Goal: Task Accomplishment & Management: Complete application form

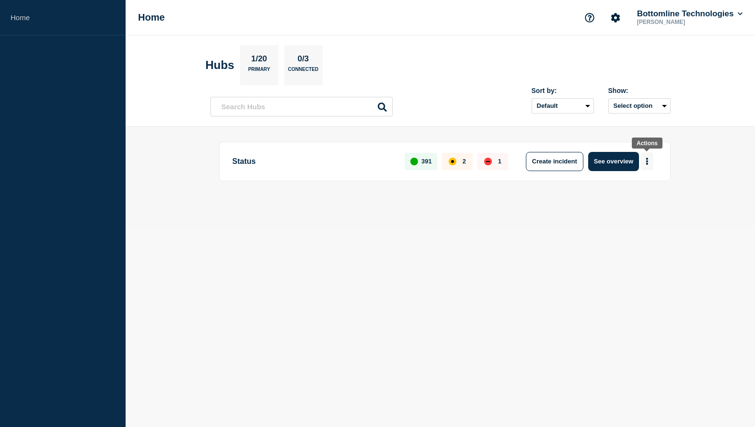
click at [645, 163] on icon "More actions" at bounding box center [646, 161] width 3 height 7
click at [631, 195] on button "Create maintenance" at bounding box center [642, 191] width 65 height 8
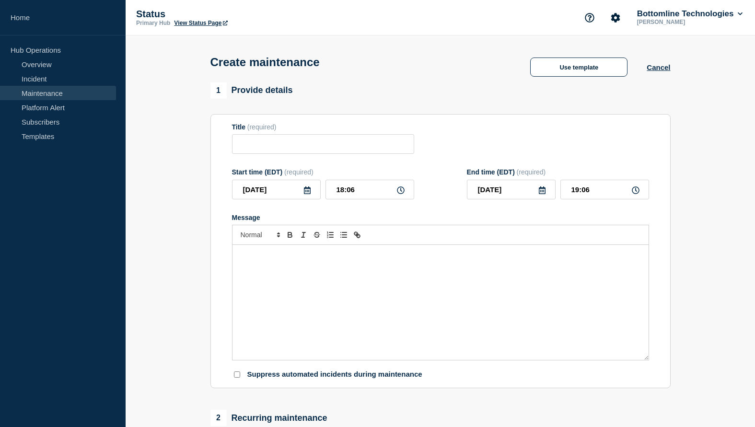
click at [40, 92] on link "Maintenance" at bounding box center [58, 93] width 116 height 14
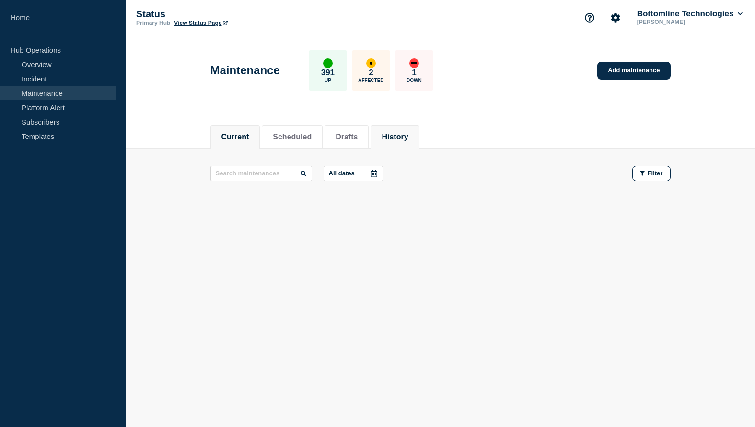
click at [394, 136] on button "History" at bounding box center [394, 137] width 26 height 9
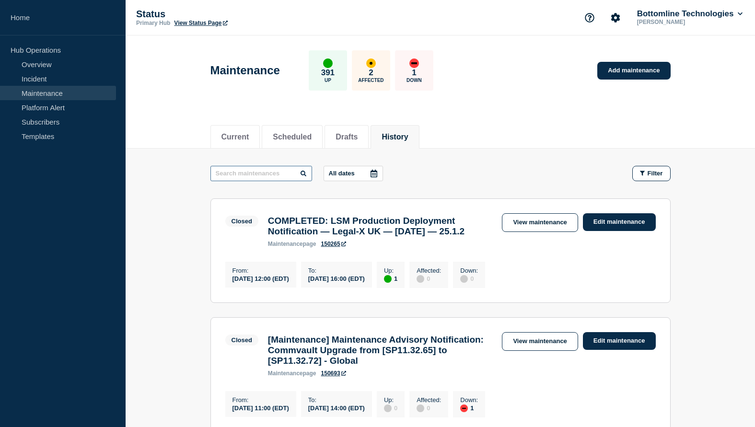
click at [259, 171] on input "text" at bounding box center [261, 173] width 102 height 15
type input "power"
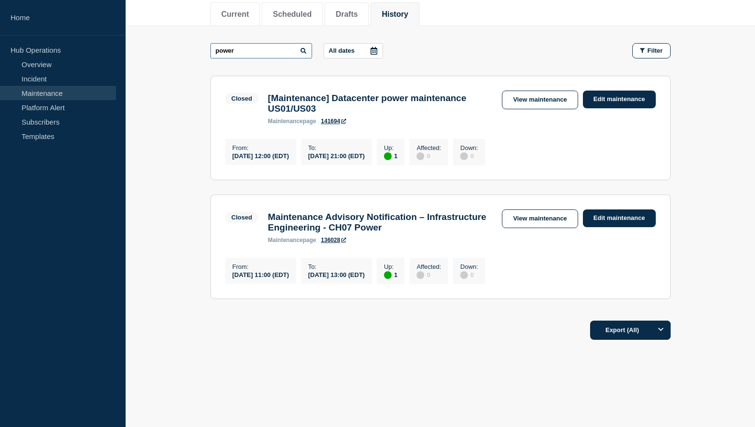
scroll to position [137, 0]
click at [534, 91] on link "View maintenance" at bounding box center [540, 100] width 76 height 19
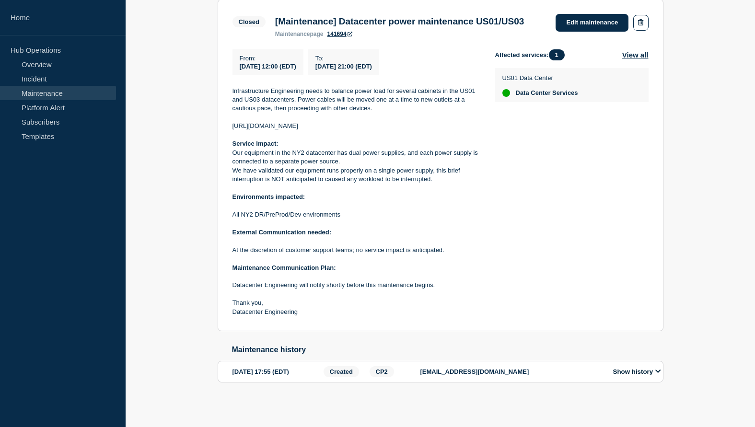
scroll to position [183, 0]
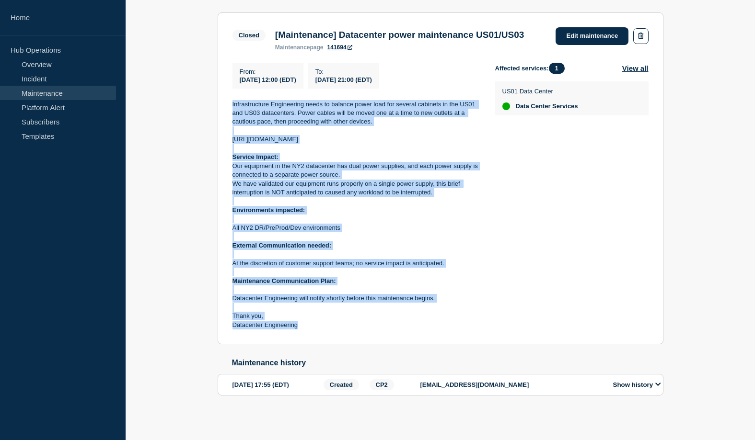
drag, startPoint x: 232, startPoint y: 107, endPoint x: 305, endPoint y: 326, distance: 230.4
click at [305, 326] on div "Infrastructure Engineering needs to balance power load for several cabinets in …" at bounding box center [355, 215] width 247 height 230
copy div "Infrastructure Engineering needs to balance power load for several cabinets in …"
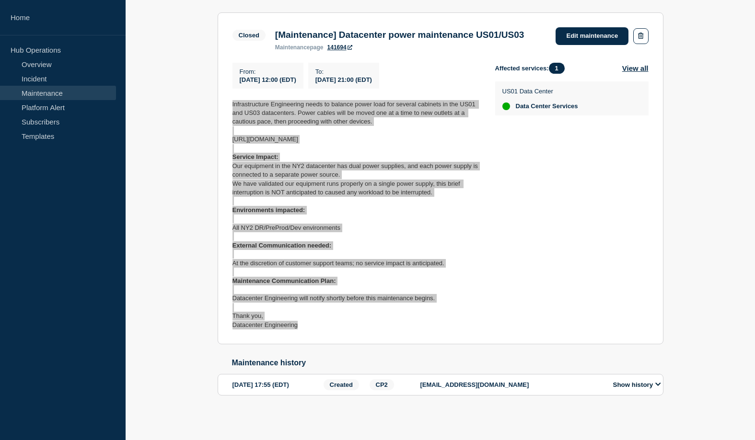
click at [332, 169] on p "Our equipment in the NY2 datacenter has dual power supplies, and each power sup…" at bounding box center [355, 171] width 247 height 18
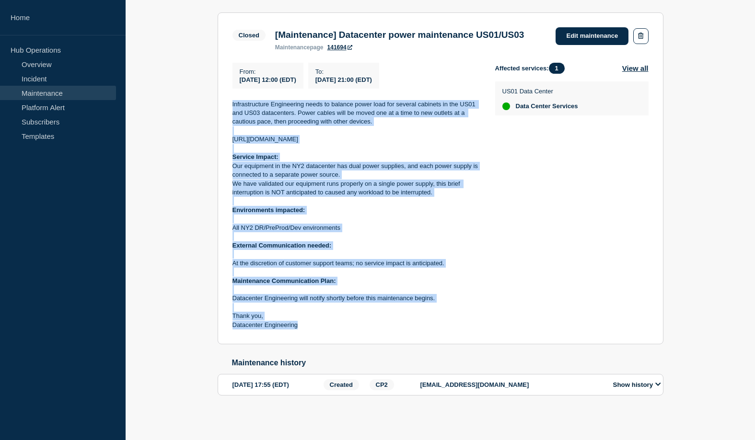
click at [286, 144] on p "[URL][DOMAIN_NAME]" at bounding box center [355, 139] width 247 height 9
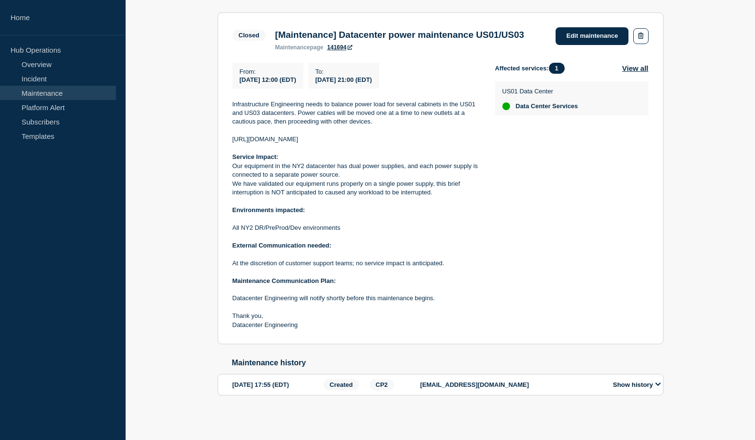
drag, startPoint x: 233, startPoint y: 142, endPoint x: 361, endPoint y: 137, distance: 128.0
click at [361, 137] on p "[URL][DOMAIN_NAME]" at bounding box center [355, 139] width 247 height 9
copy p "[URL][DOMAIN_NAME]"
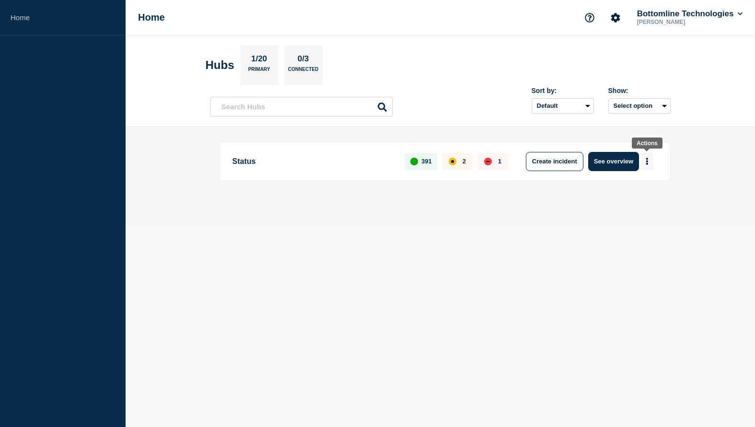
click at [646, 162] on icon "More actions" at bounding box center [646, 161] width 3 height 7
click at [631, 191] on button "Create maintenance" at bounding box center [642, 191] width 65 height 8
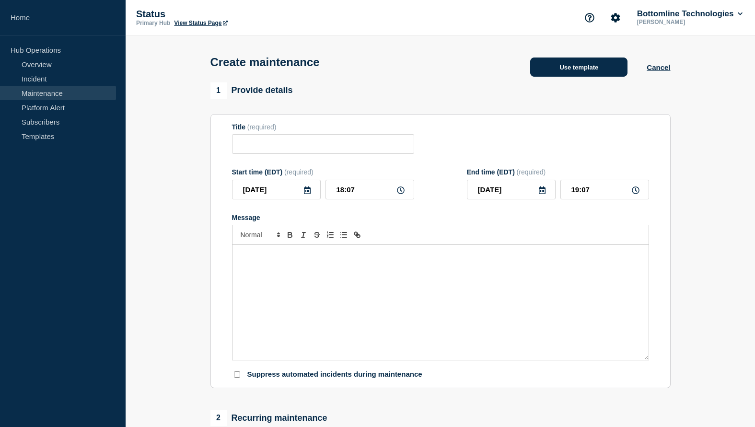
click at [581, 70] on button "Use template" at bounding box center [578, 66] width 97 height 19
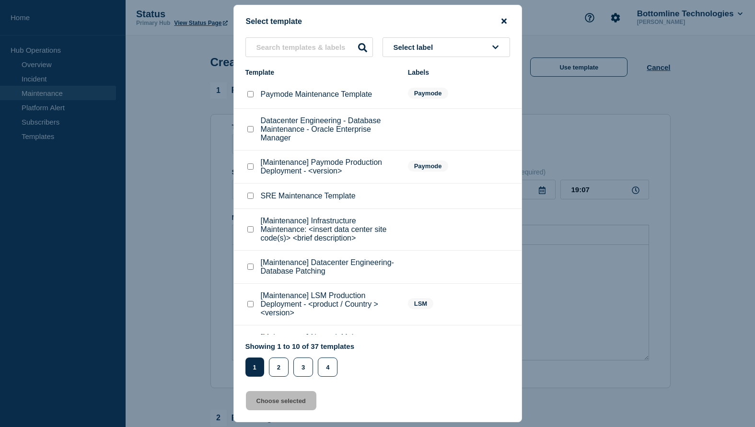
click at [506, 18] on icon "close button" at bounding box center [503, 21] width 5 height 8
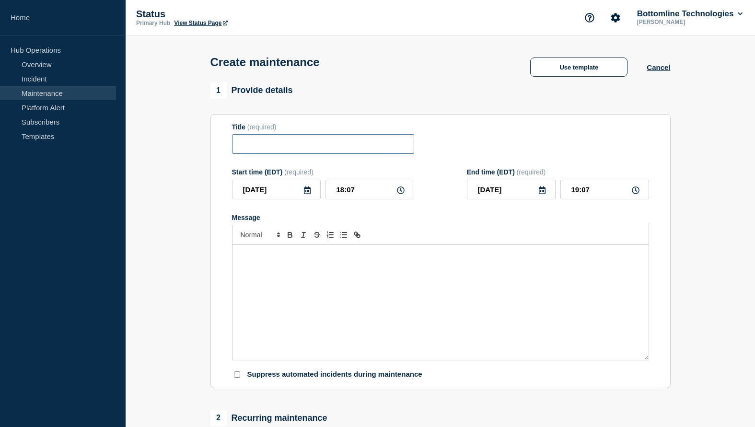
click at [310, 146] on input "Title" at bounding box center [323, 144] width 182 height 20
type input "Datacenter power maintenance US00"
click at [308, 194] on icon at bounding box center [307, 190] width 8 height 8
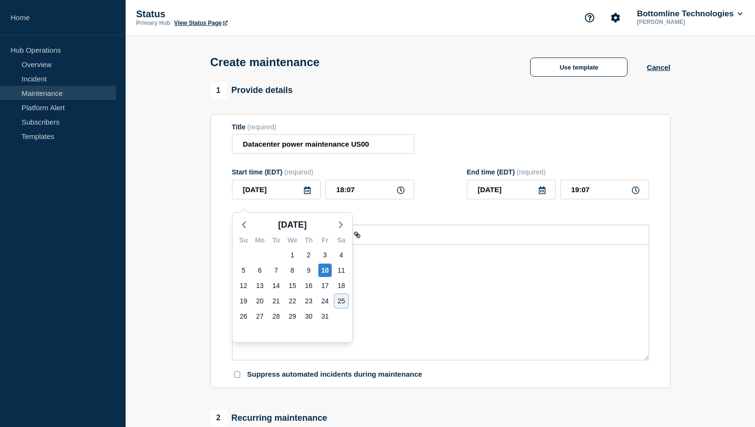
click at [339, 305] on div "25" at bounding box center [340, 300] width 13 height 13
type input "2025-10-25"
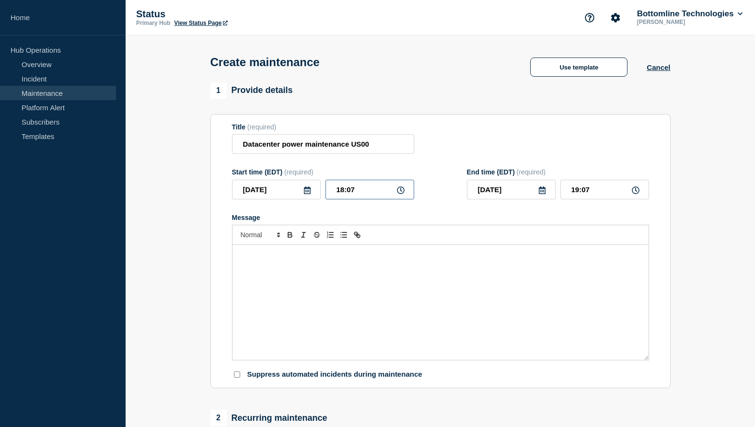
click at [341, 197] on input "18:07" at bounding box center [369, 190] width 89 height 20
type input "21:07"
type input "22:07"
type input "21:00"
type input "23:59"
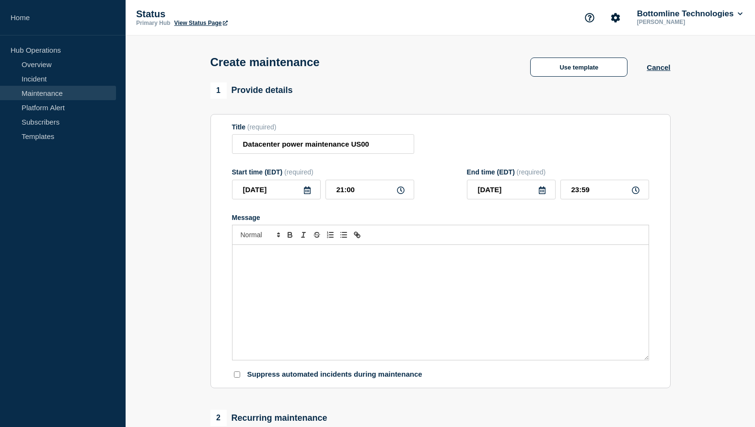
click at [274, 270] on div "Message" at bounding box center [440, 302] width 416 height 115
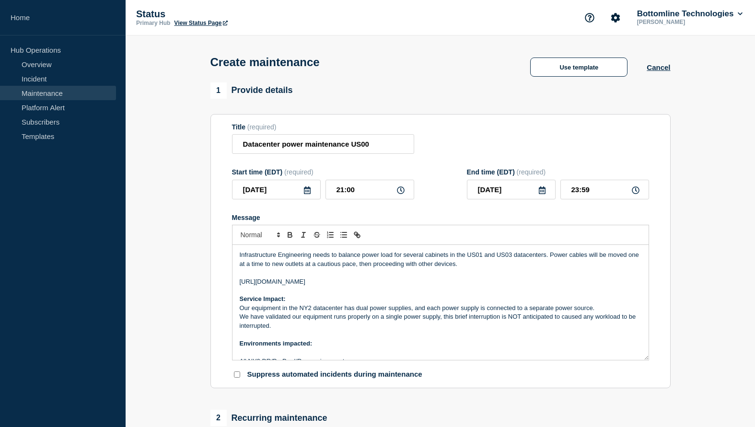
click at [477, 263] on p "Infrastructure Engineering needs to balance power load for several cabinets in …" at bounding box center [440, 260] width 401 height 18
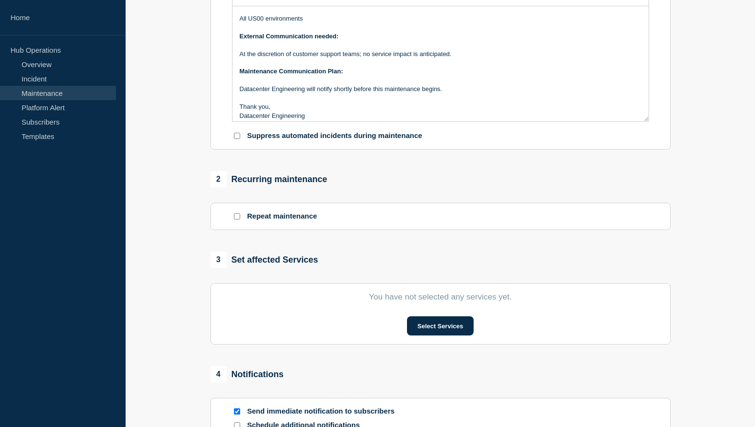
scroll to position [237, 0]
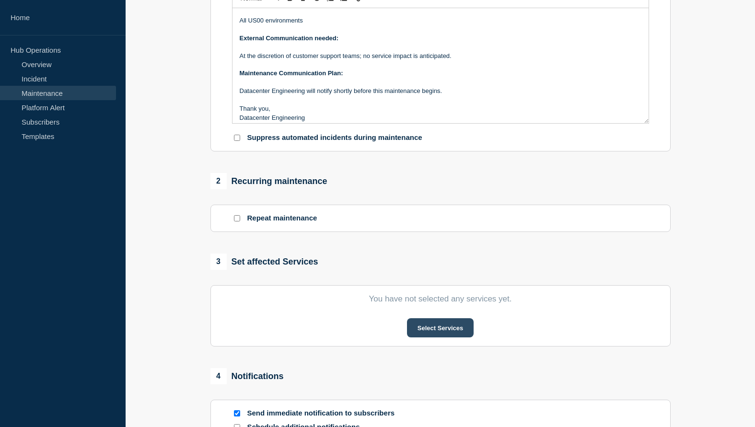
click at [435, 337] on button "Select Services" at bounding box center [440, 327] width 67 height 19
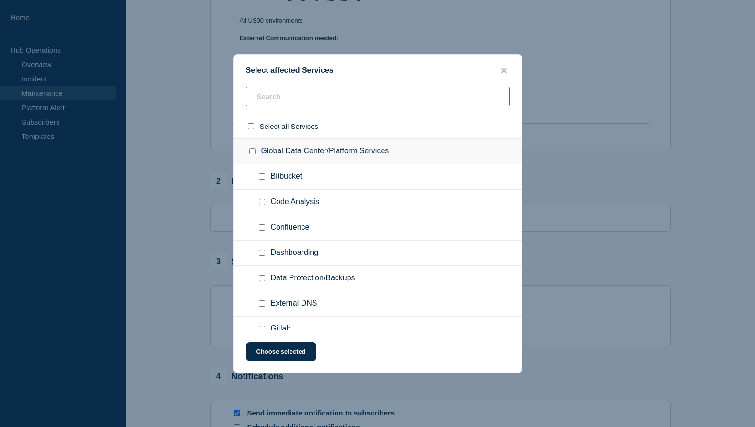
click at [309, 102] on input "text" at bounding box center [378, 97] width 264 height 20
type input "datac"
checkbox input "true"
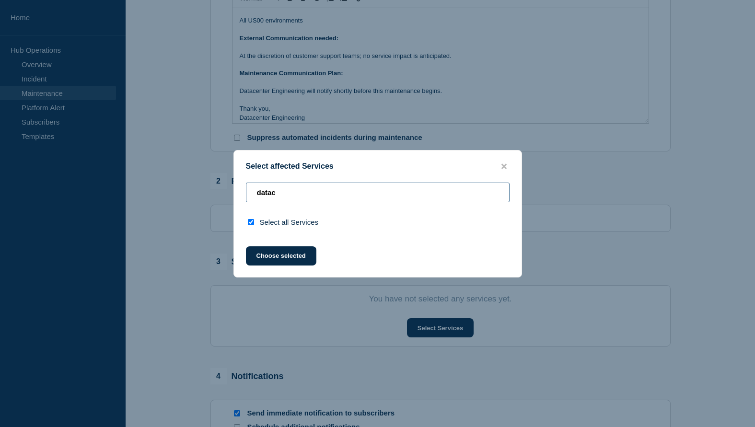
type input "data"
checkbox input "false"
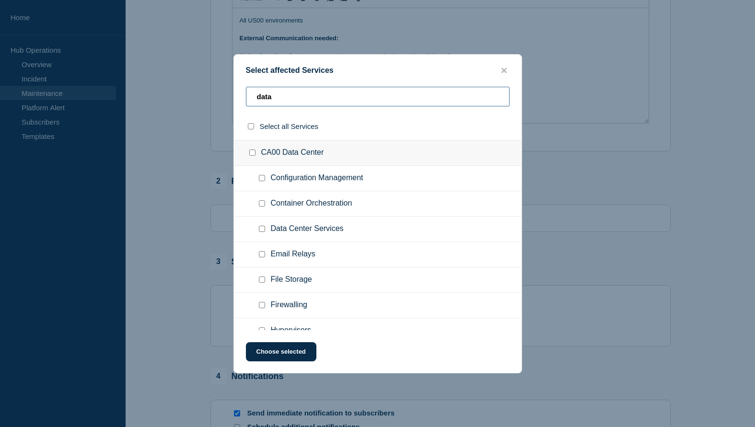
scroll to position [355, 0]
type input "d"
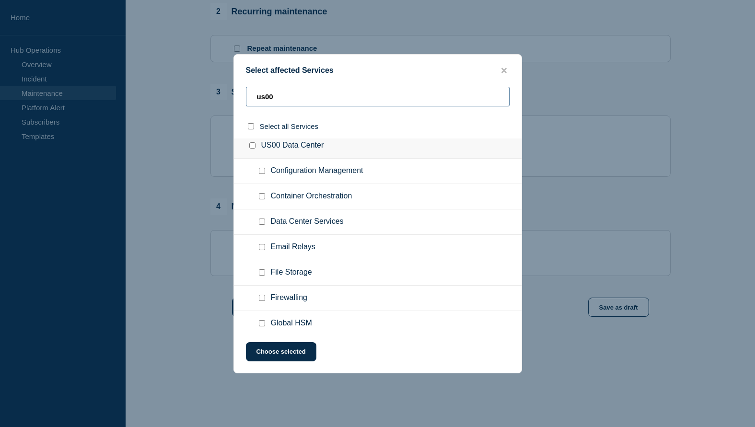
scroll to position [7, 0]
type input "us00"
click at [263, 223] on input "Data Center Services checkbox" at bounding box center [262, 220] width 6 height 6
checkbox input "true"
click at [280, 355] on button "Choose selected" at bounding box center [281, 351] width 70 height 19
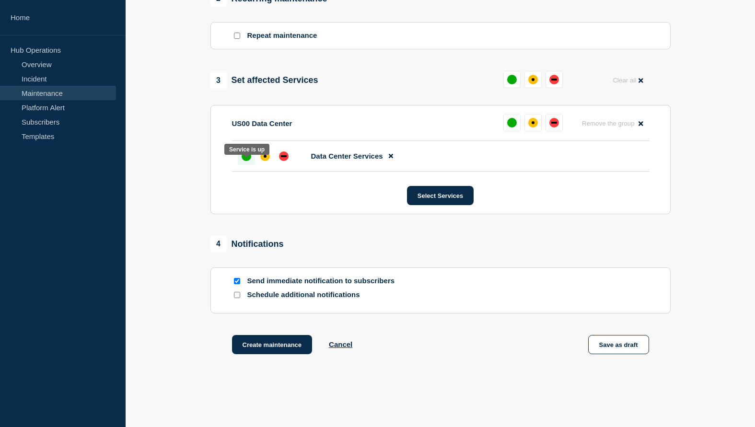
click at [250, 161] on div "up" at bounding box center [246, 156] width 10 height 10
click at [236, 298] on input "Schedule additional notifications" at bounding box center [237, 295] width 6 height 6
checkbox input "true"
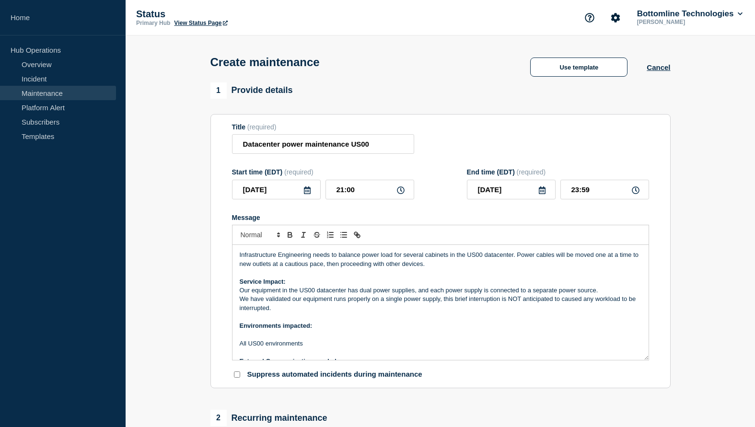
scroll to position [0, 0]
click at [459, 268] on p "Infrastructure Engineering needs to balance power load for several cabinets in …" at bounding box center [440, 260] width 401 height 18
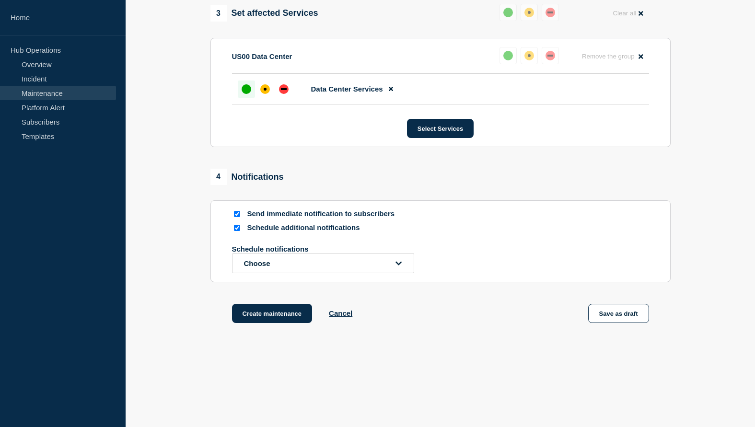
scroll to position [491, 0]
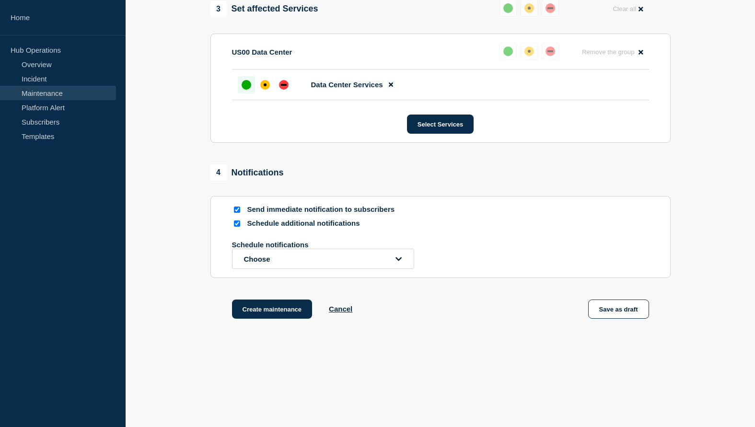
click at [395, 269] on button "Choose" at bounding box center [323, 259] width 182 height 20
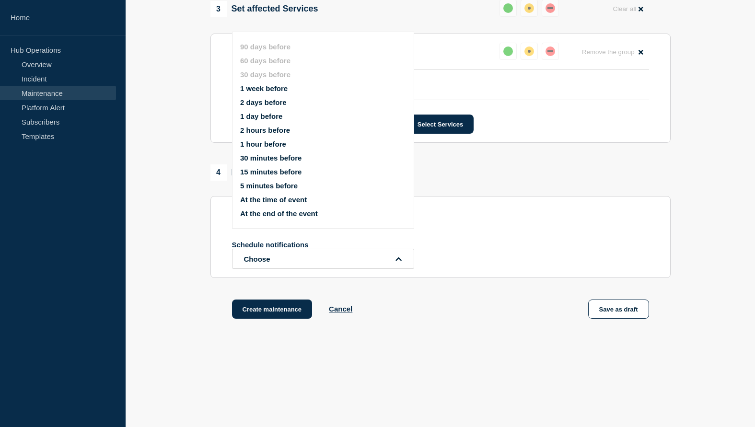
click at [256, 92] on button "1 week before" at bounding box center [263, 88] width 47 height 8
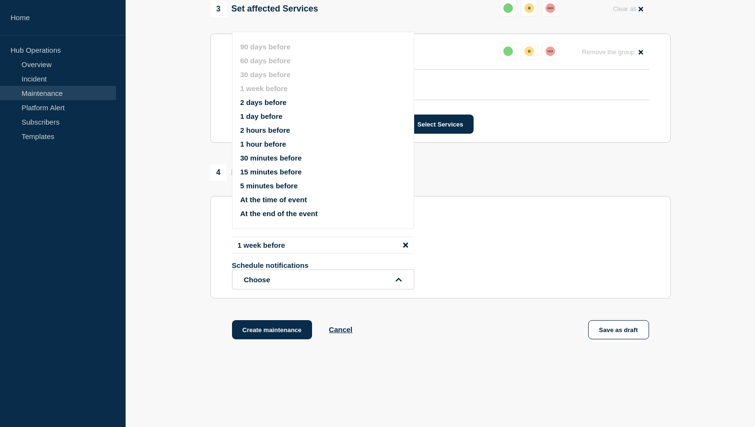
click at [396, 283] on icon "open dropdown" at bounding box center [398, 279] width 6 height 7
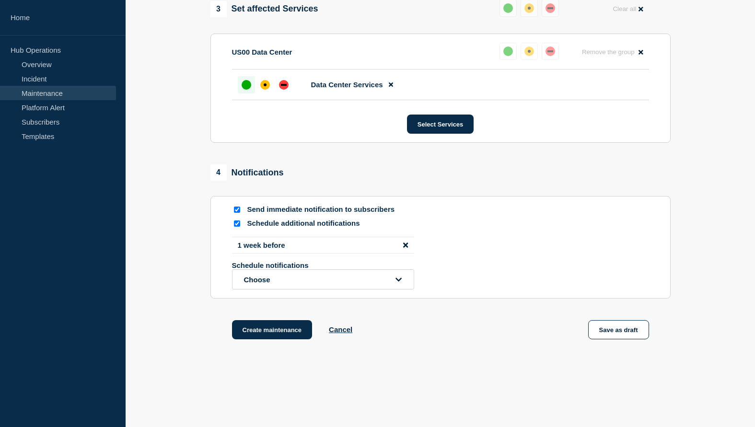
click at [398, 281] on icon "open dropdown" at bounding box center [399, 279] width 6 height 4
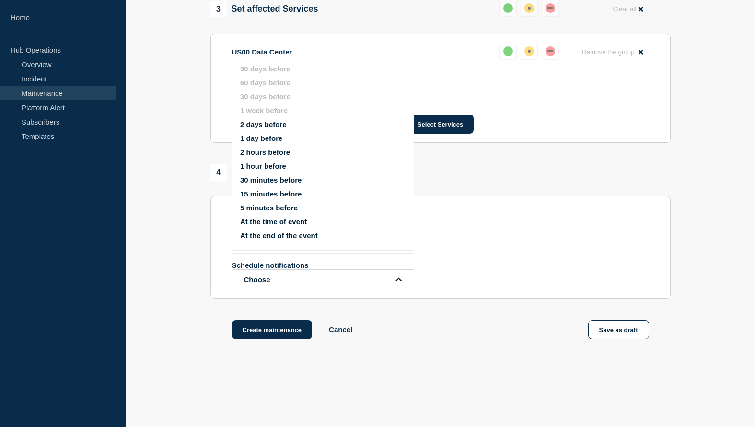
click at [274, 128] on button "2 days before" at bounding box center [263, 124] width 46 height 8
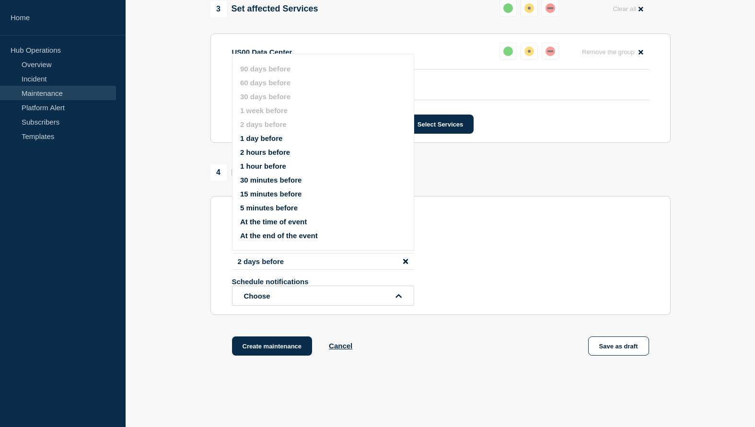
click at [396, 299] on icon "open dropdown" at bounding box center [398, 295] width 6 height 7
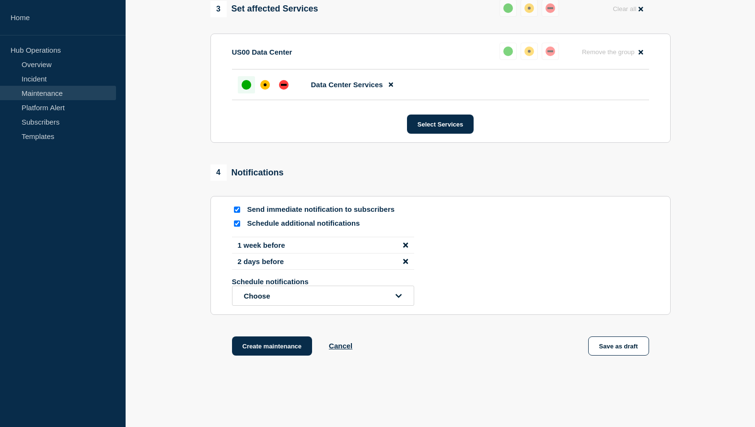
click at [396, 299] on icon "open dropdown" at bounding box center [398, 295] width 6 height 7
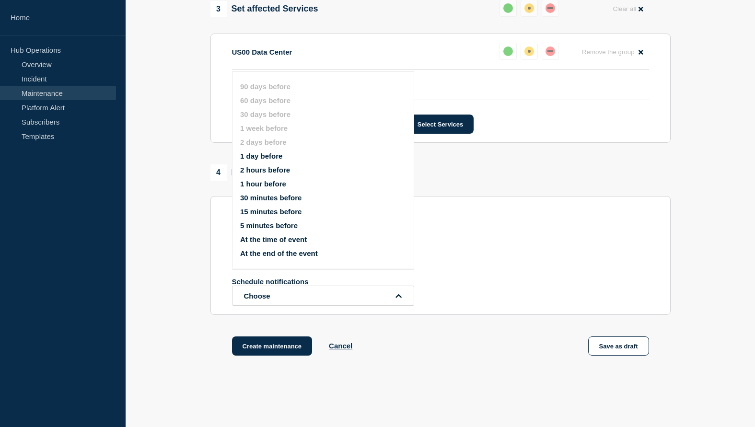
click at [267, 243] on button "At the time of event" at bounding box center [273, 239] width 67 height 8
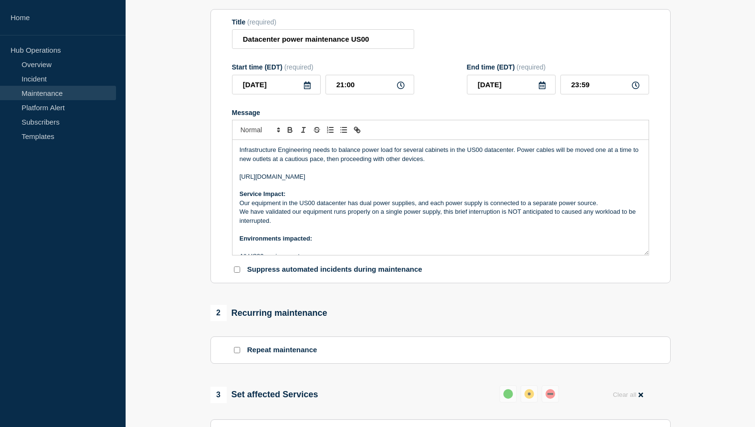
scroll to position [113, 0]
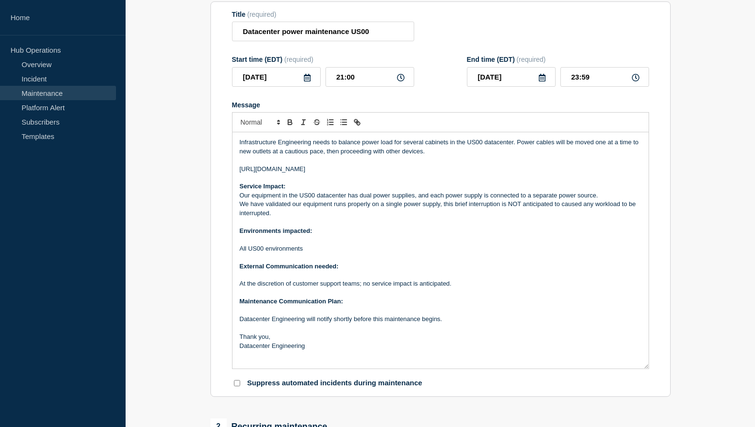
drag, startPoint x: 646, startPoint y: 255, endPoint x: 652, endPoint y: 378, distance: 122.8
click at [652, 378] on section "Title (required) Datacenter power maintenance US00 Start time (EDT) (required) …" at bounding box center [440, 199] width 460 height 396
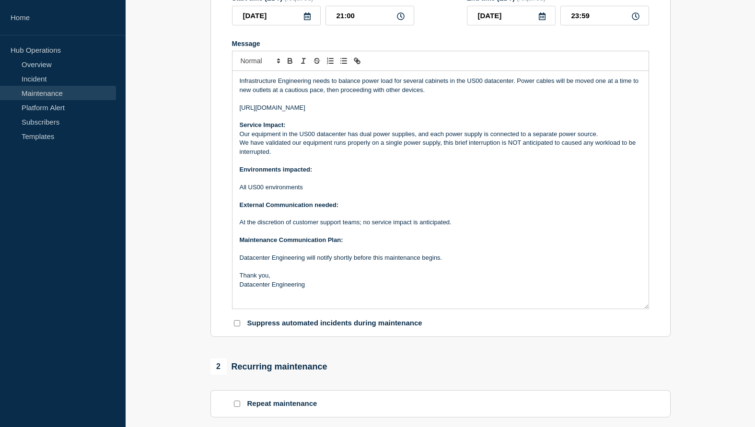
scroll to position [175, 0]
click at [294, 93] on p "Infrastructure Engineering needs to balance power load for several cabinets in …" at bounding box center [440, 85] width 401 height 18
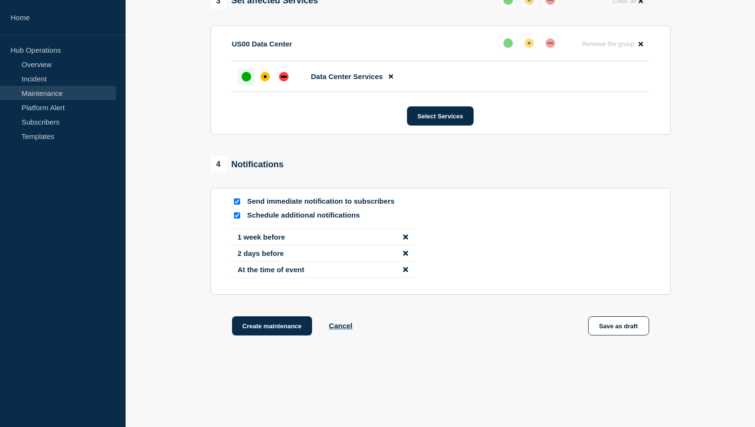
scroll to position [642, 0]
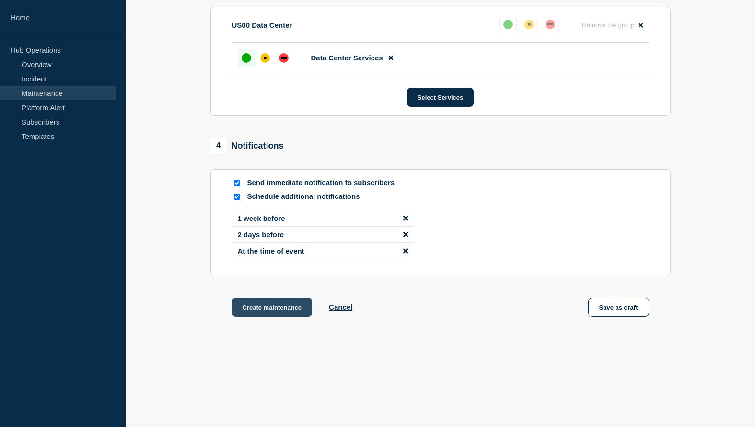
click at [256, 317] on button "Create maintenance" at bounding box center [272, 307] width 80 height 19
